Goal: Transaction & Acquisition: Purchase product/service

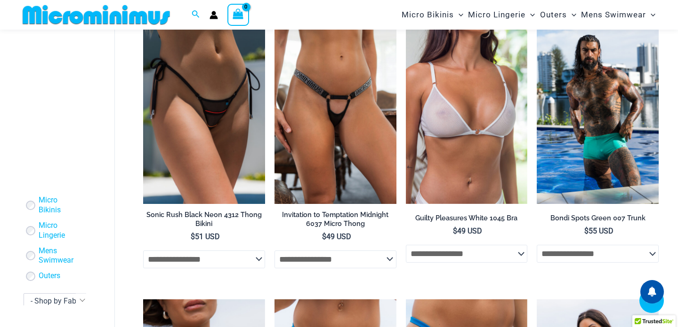
scroll to position [1793, 0]
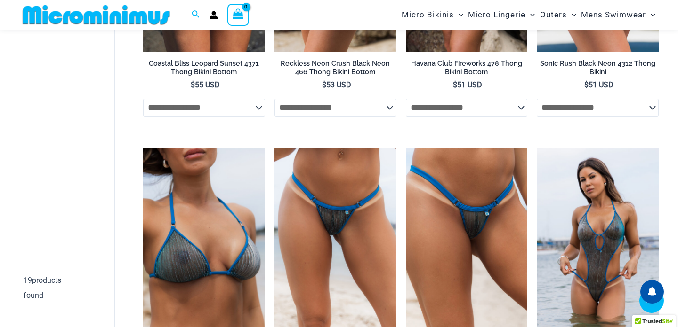
scroll to position [922, 0]
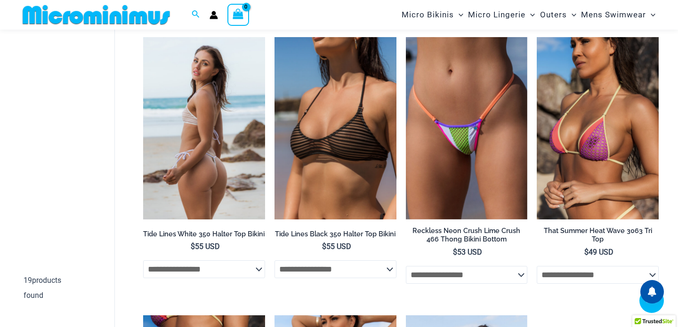
click at [240, 271] on select "**********" at bounding box center [204, 270] width 122 height 18
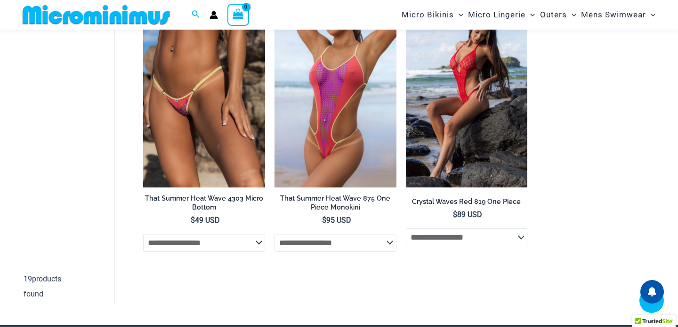
scroll to position [1107, 0]
